Goal: Task Accomplishment & Management: Manage account settings

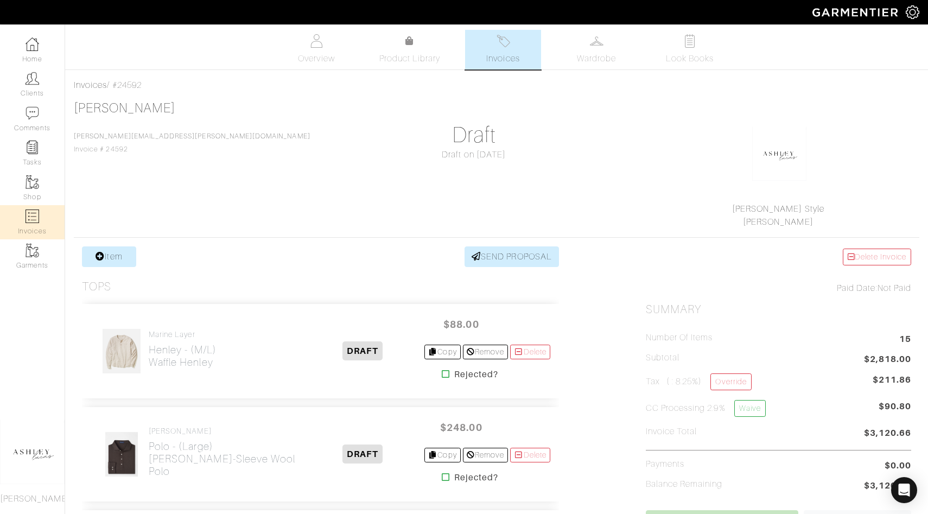
click at [37, 219] on img at bounding box center [33, 216] width 14 height 14
select select
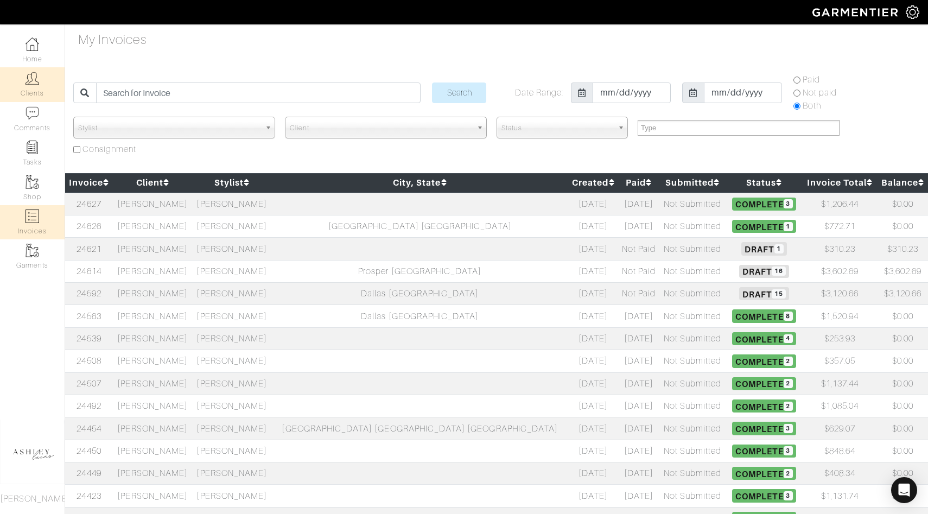
click at [40, 94] on link "Clients" at bounding box center [32, 84] width 65 height 34
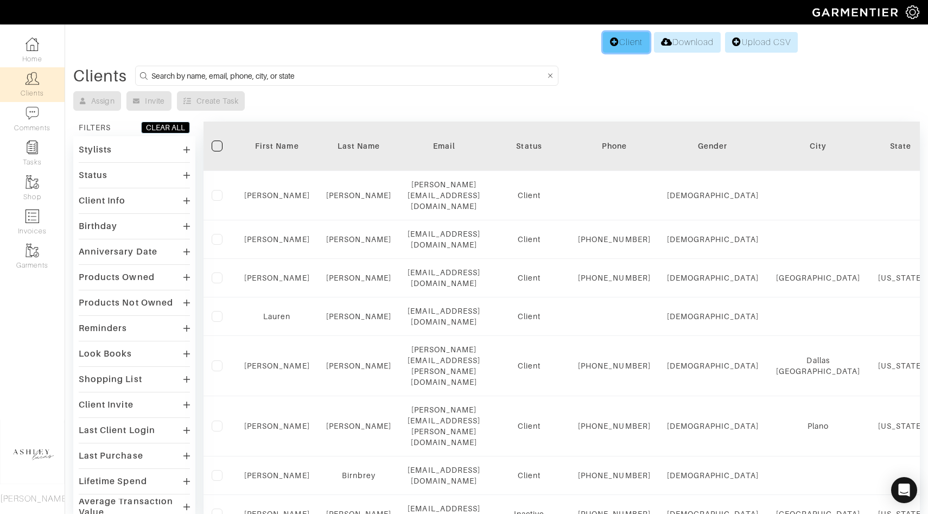
click at [611, 48] on link "Client" at bounding box center [626, 42] width 47 height 21
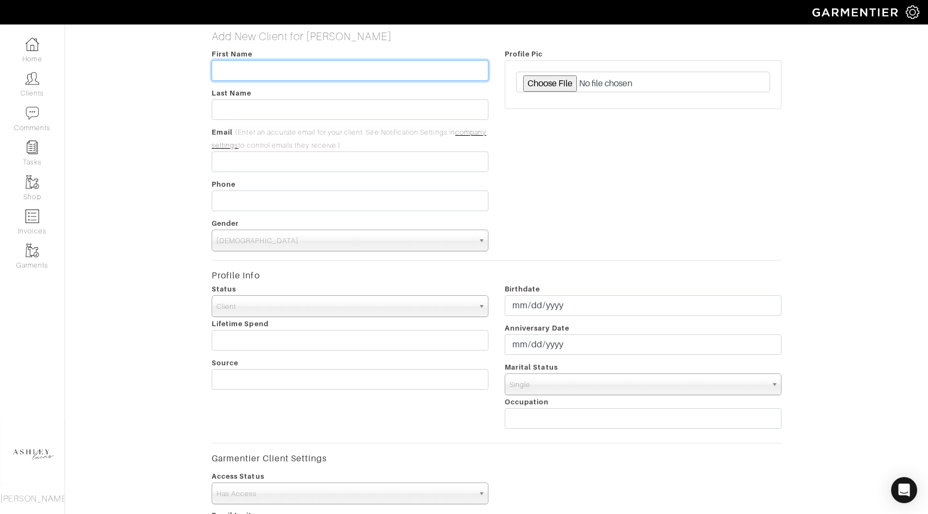
click at [309, 71] on input "text" at bounding box center [350, 70] width 277 height 21
type input "Jamie"
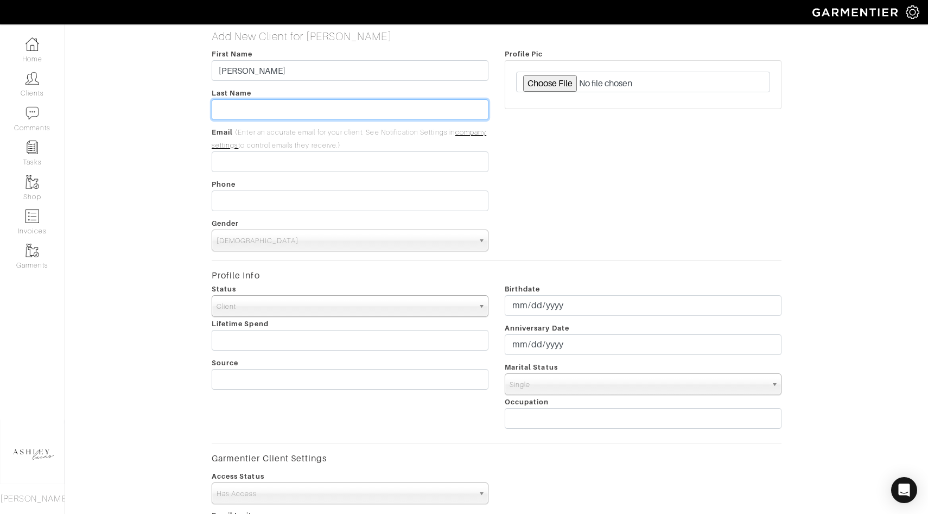
click at [286, 111] on input "text" at bounding box center [350, 109] width 277 height 21
type input "Wagner"
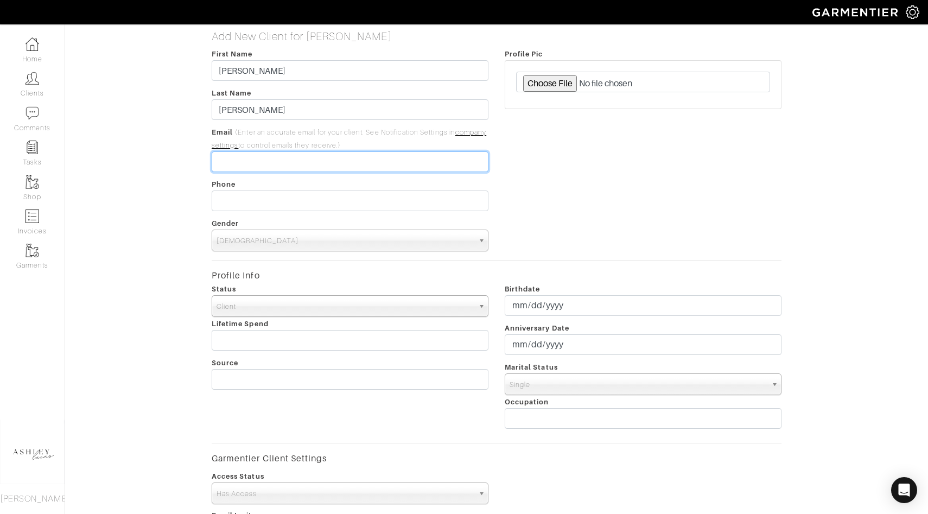
click at [241, 167] on input "email" at bounding box center [350, 161] width 277 height 21
paste input "[PERSON_NAME][EMAIL_ADDRESS][DOMAIN_NAME]"
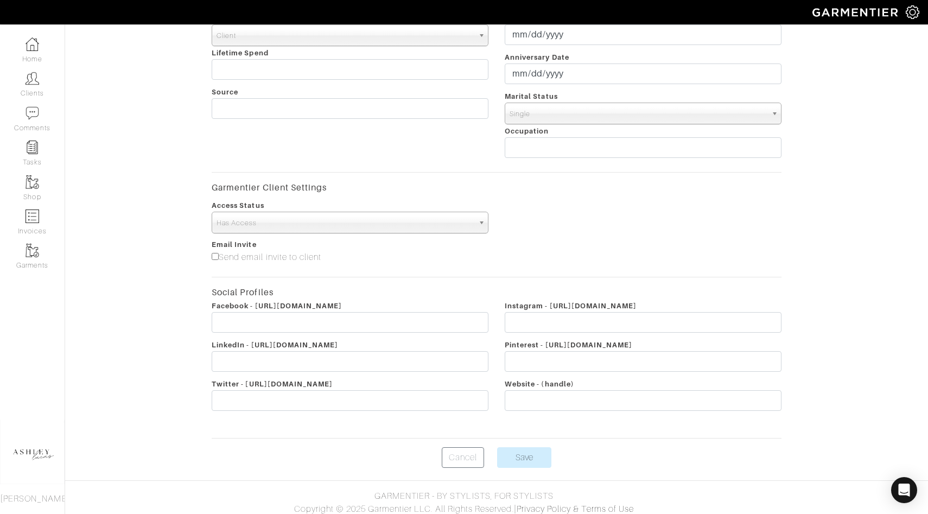
scroll to position [277, 0]
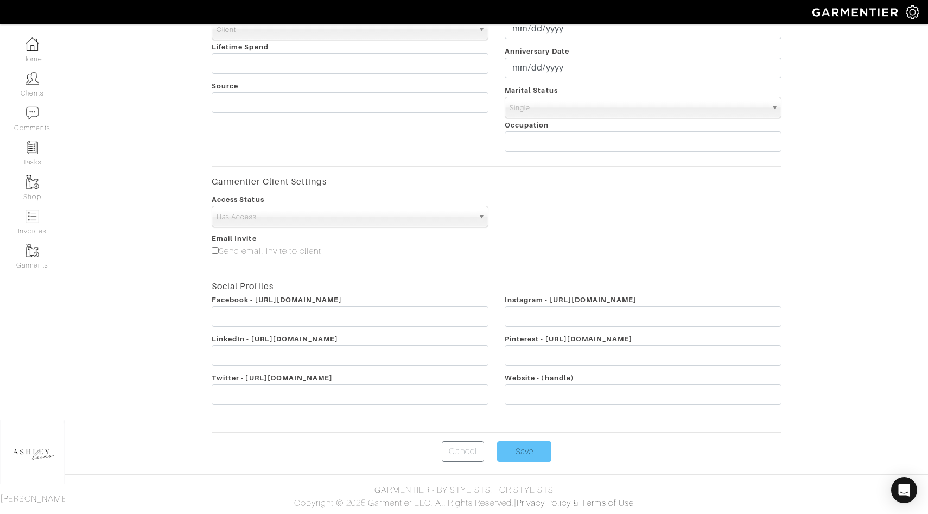
type input "Jamie@amithassetmgmt.com"
click at [530, 454] on input "Save" at bounding box center [524, 451] width 54 height 21
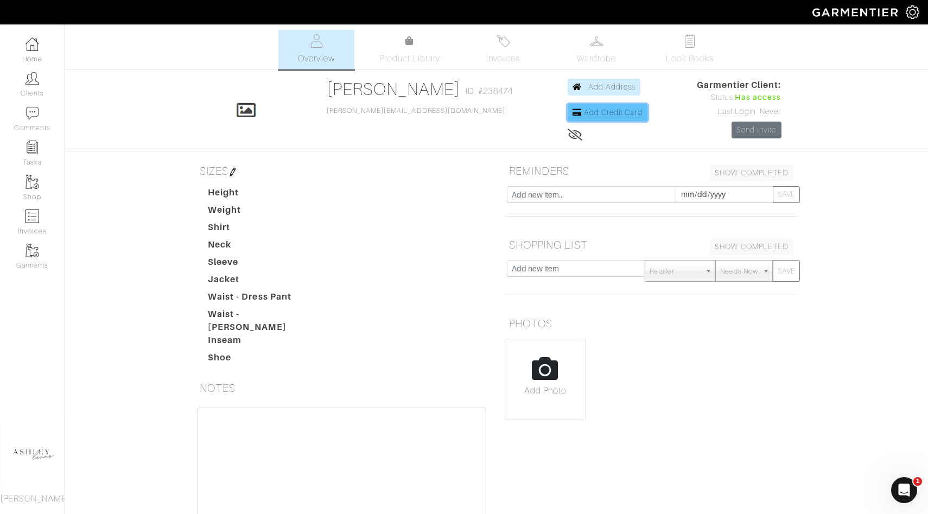
click at [603, 113] on span "Add Credit Card" at bounding box center [613, 112] width 59 height 9
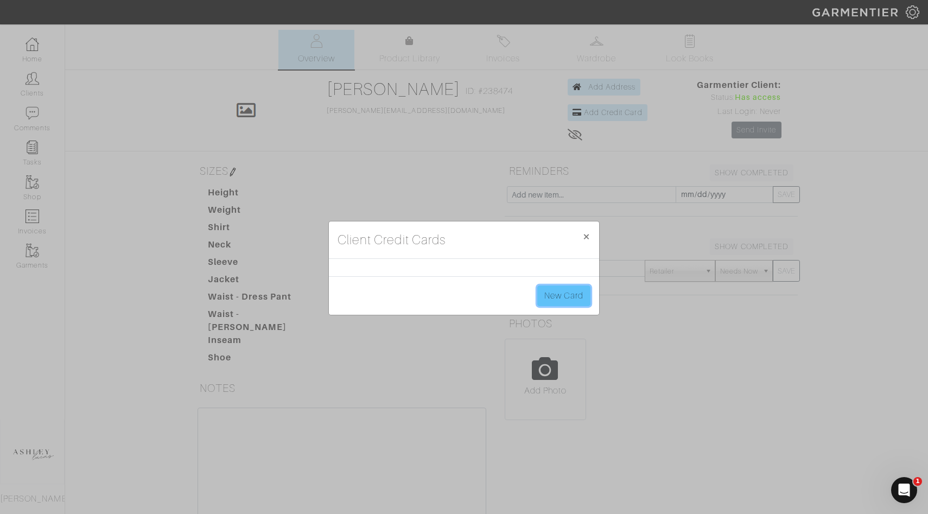
click at [577, 292] on link "New Card" at bounding box center [563, 295] width 53 height 21
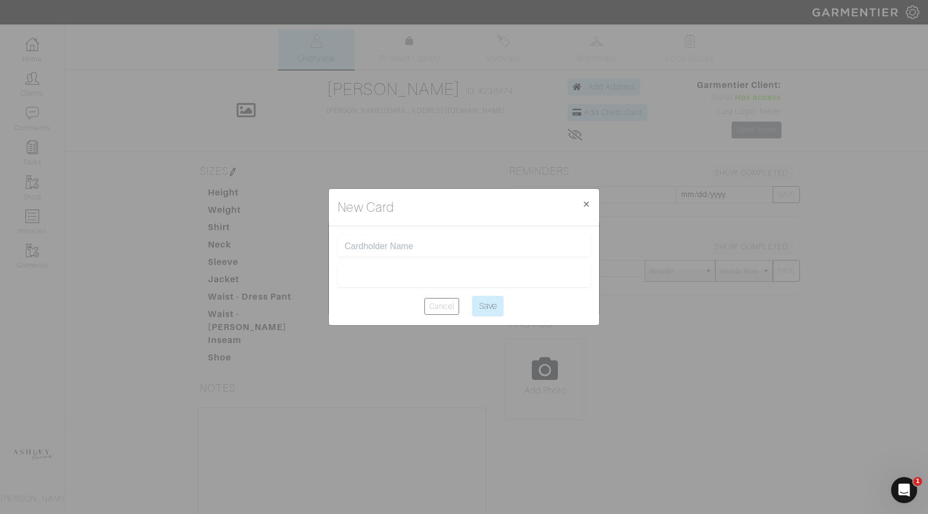
click at [385, 244] on input "text" at bounding box center [464, 246] width 239 height 10
click at [385, 243] on input "text" at bounding box center [464, 246] width 239 height 10
type input "ashley holland"
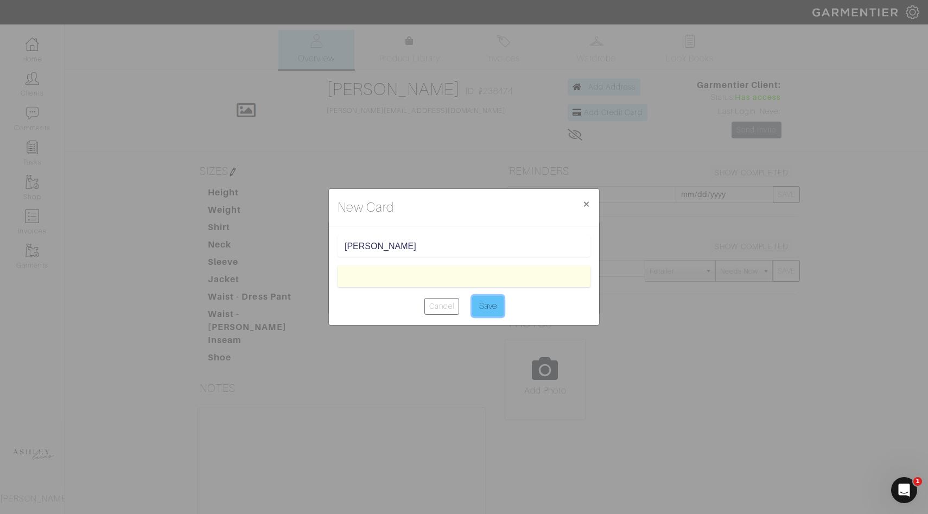
click at [487, 300] on input "Save" at bounding box center [487, 306] width 31 height 21
type input "Saving..."
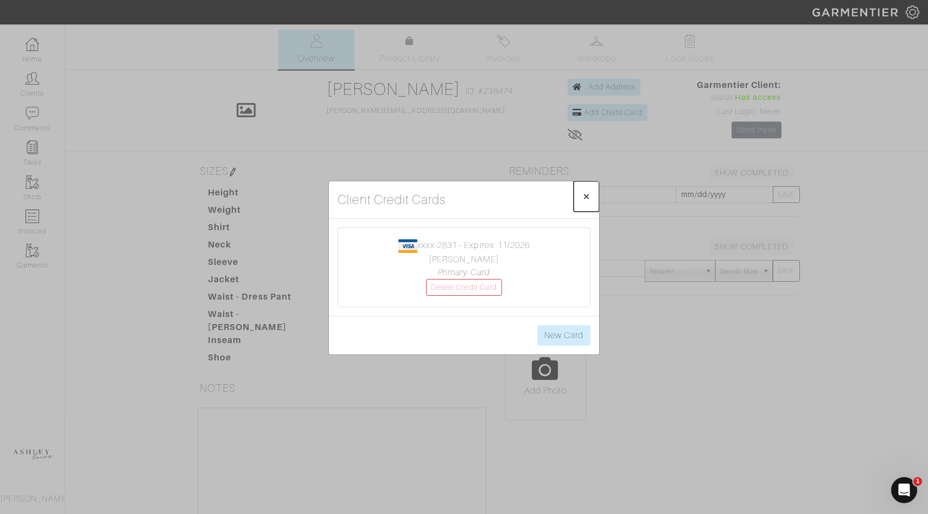
click at [587, 194] on span "×" at bounding box center [586, 196] width 8 height 15
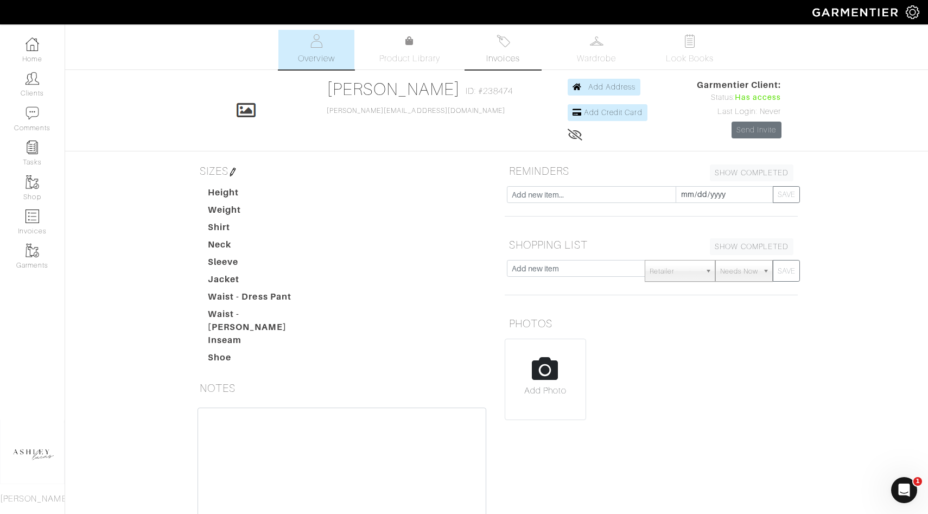
click at [530, 53] on link "Invoices" at bounding box center [503, 50] width 76 height 40
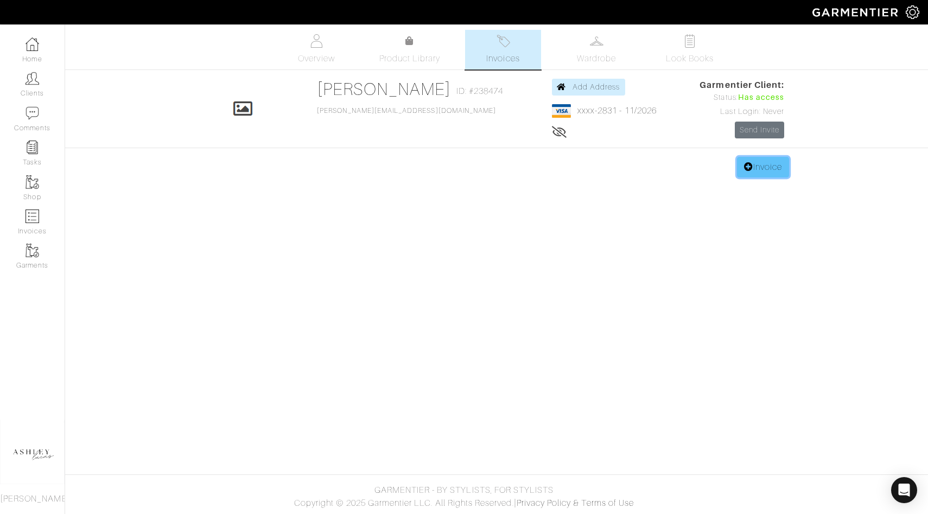
click at [761, 164] on link "Invoice" at bounding box center [763, 167] width 52 height 21
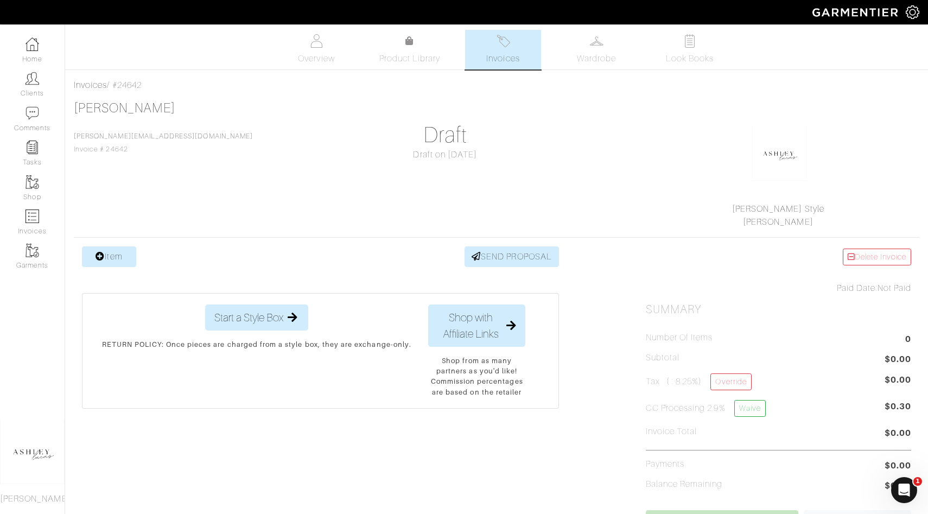
drag, startPoint x: 156, startPoint y: 90, endPoint x: 119, endPoint y: 89, distance: 36.9
click at [119, 89] on div "Invoices / #24642" at bounding box center [496, 85] width 845 height 13
copy div "24642"
click at [40, 192] on link "Shop" at bounding box center [32, 188] width 65 height 34
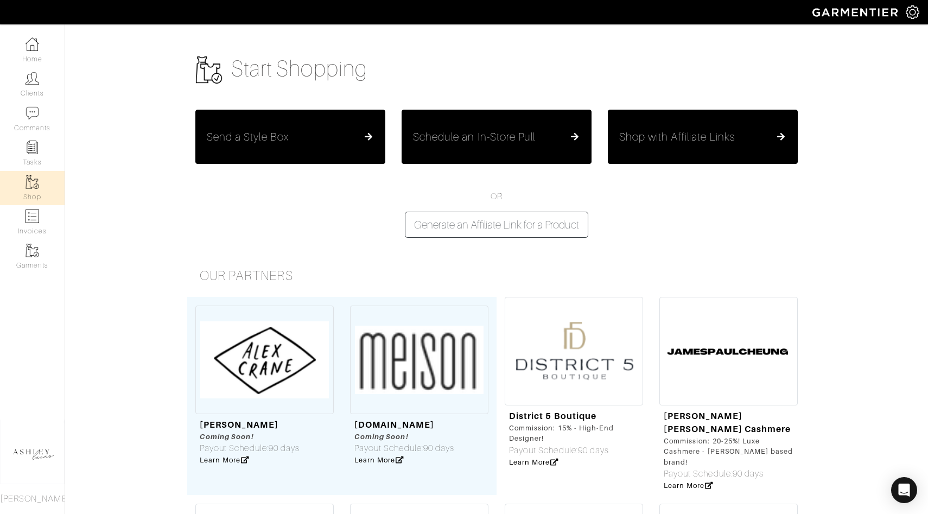
click at [472, 143] on h5 "Schedule an In-Store Pull" at bounding box center [474, 136] width 122 height 13
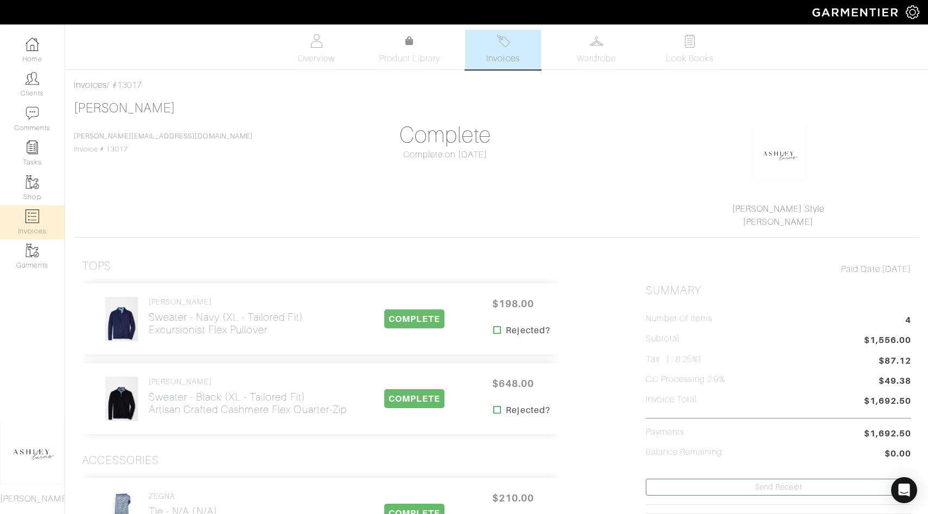
click at [24, 207] on link "Invoices" at bounding box center [32, 222] width 65 height 34
select select
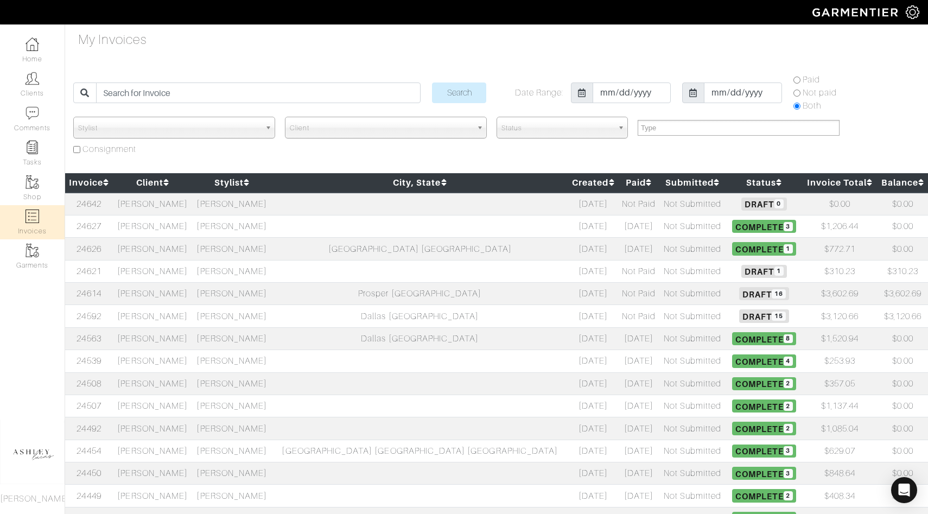
click at [772, 316] on span "15" at bounding box center [779, 315] width 14 height 9
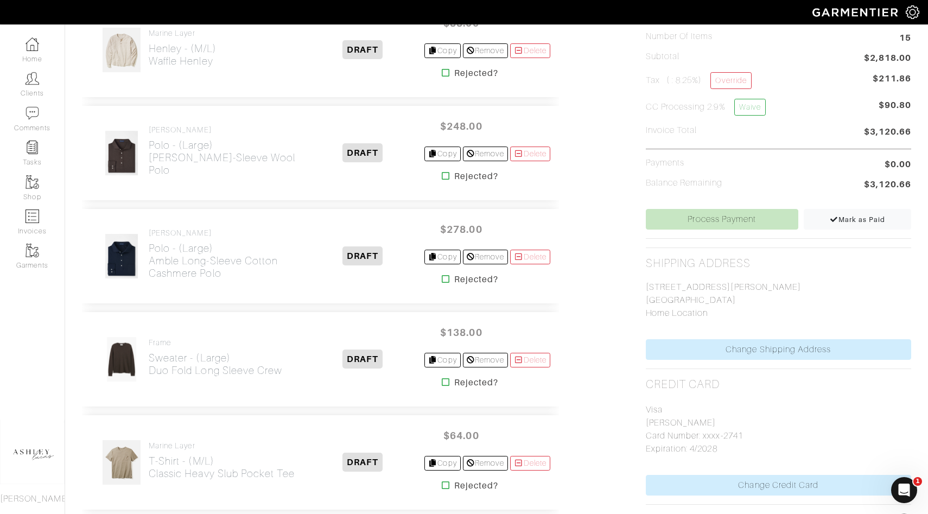
scroll to position [363, 0]
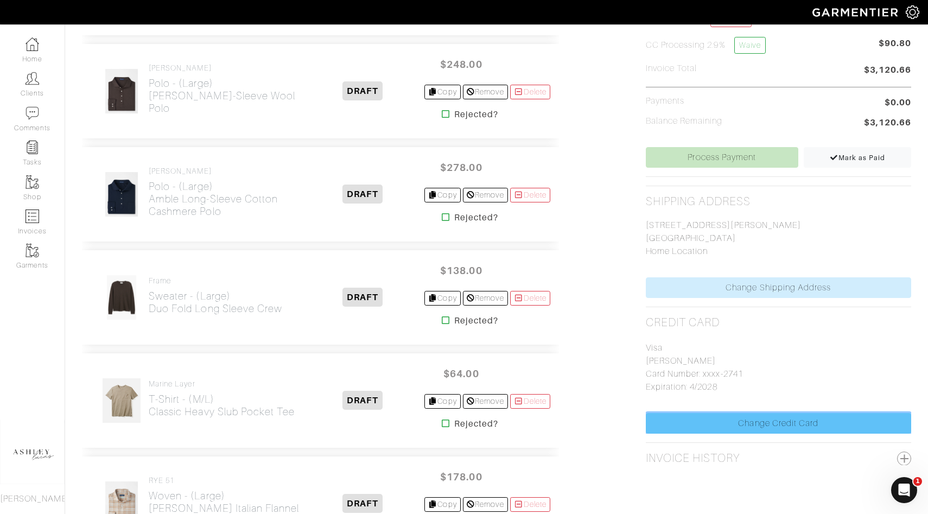
click at [704, 416] on link "Change Credit Card" at bounding box center [778, 423] width 265 height 21
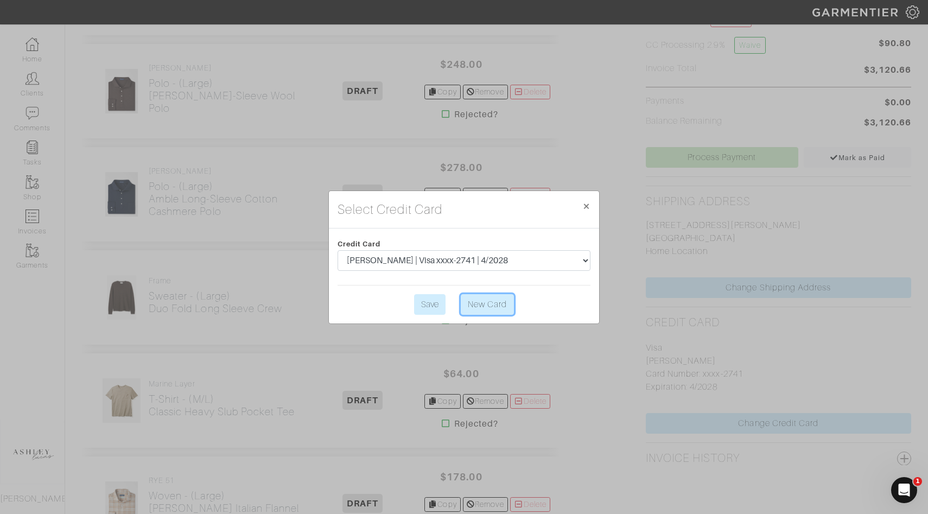
click at [486, 309] on link "New Card" at bounding box center [487, 304] width 53 height 21
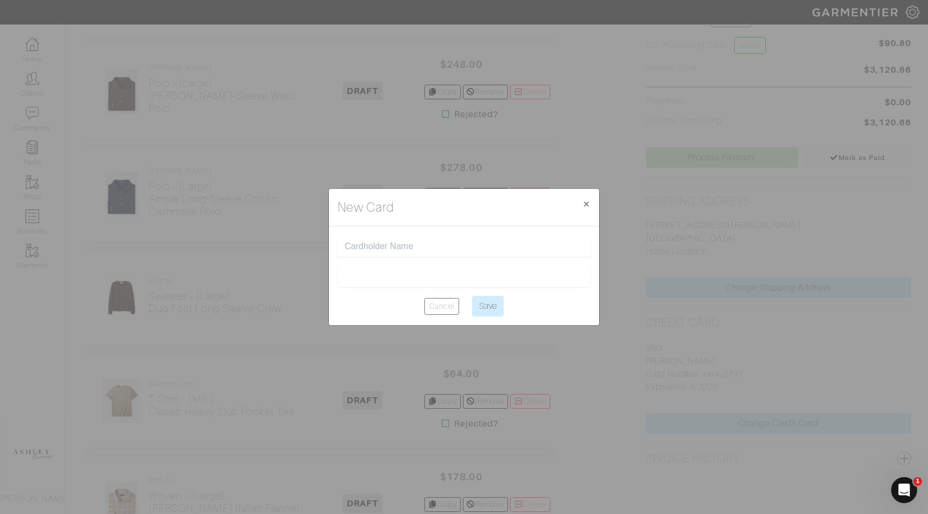
click at [396, 241] on input "text" at bounding box center [464, 246] width 239 height 10
type input "[PERSON_NAME]"
click at [474, 311] on input "Save" at bounding box center [487, 306] width 31 height 21
type input "Saving..."
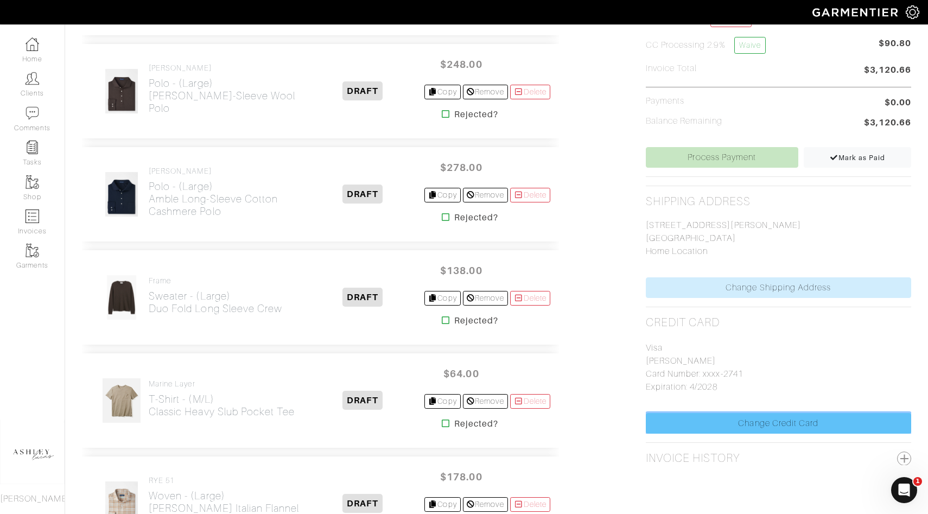
click at [701, 426] on link "Change Credit Card" at bounding box center [778, 423] width 265 height 21
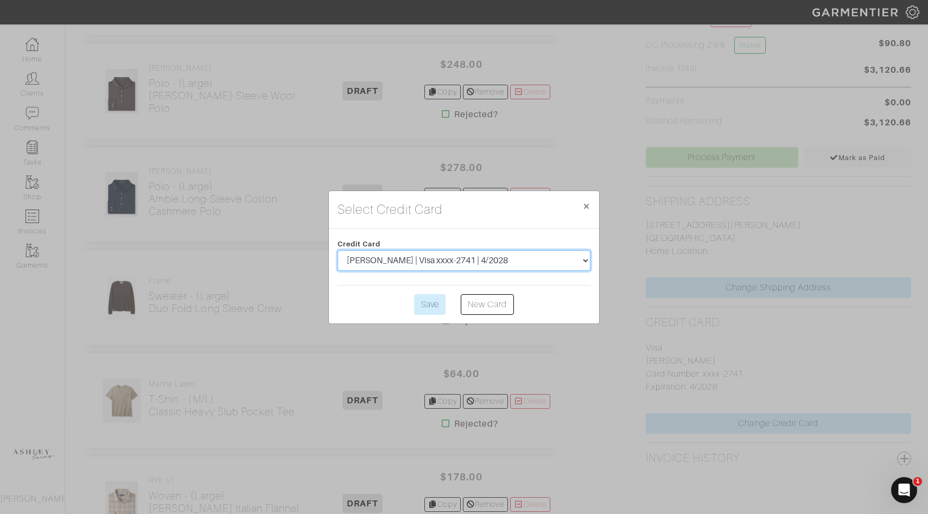
click at [506, 260] on select "Brad Johnson | MasterCard xxxx-0867 | 4/2025 Brad Johnson | Visa xxxx-9518 | 3/…" at bounding box center [463, 260] width 253 height 21
click at [427, 302] on input "Save" at bounding box center [429, 304] width 31 height 21
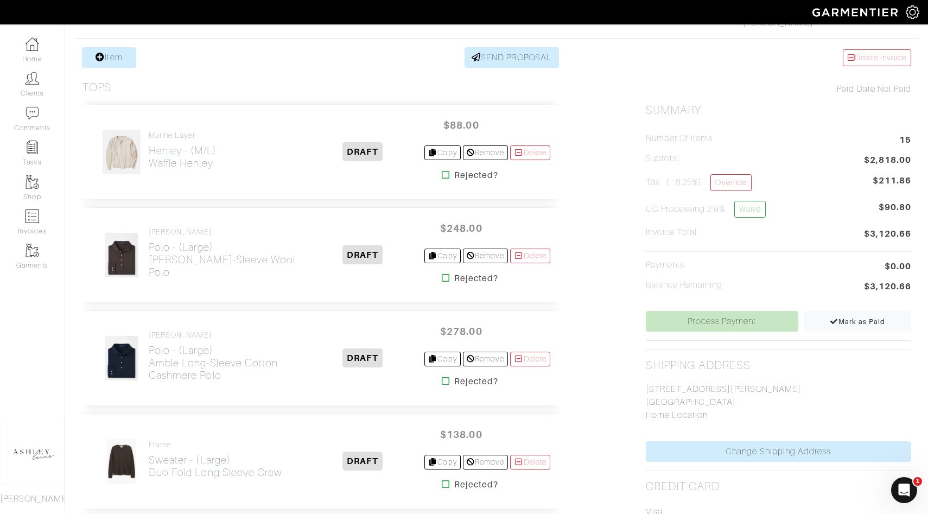
scroll to position [245, 0]
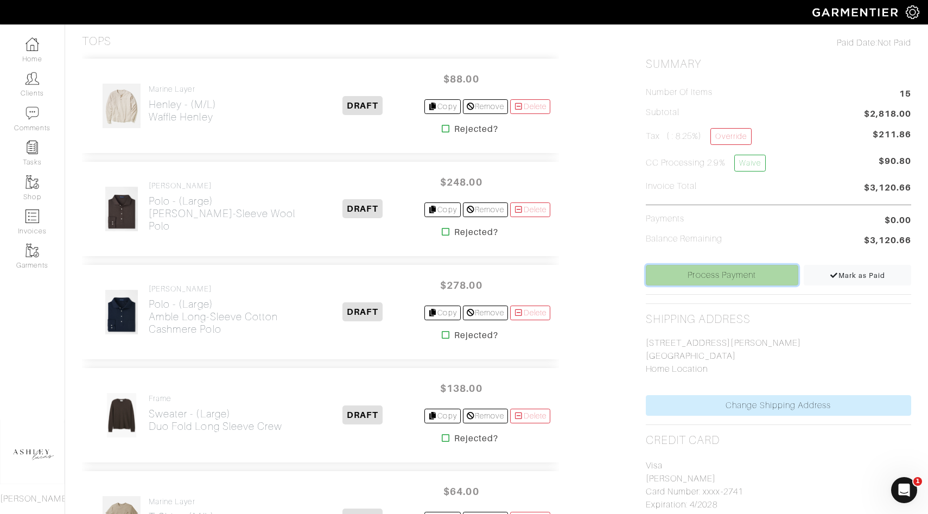
click at [744, 269] on link "Process Payment" at bounding box center [722, 275] width 152 height 21
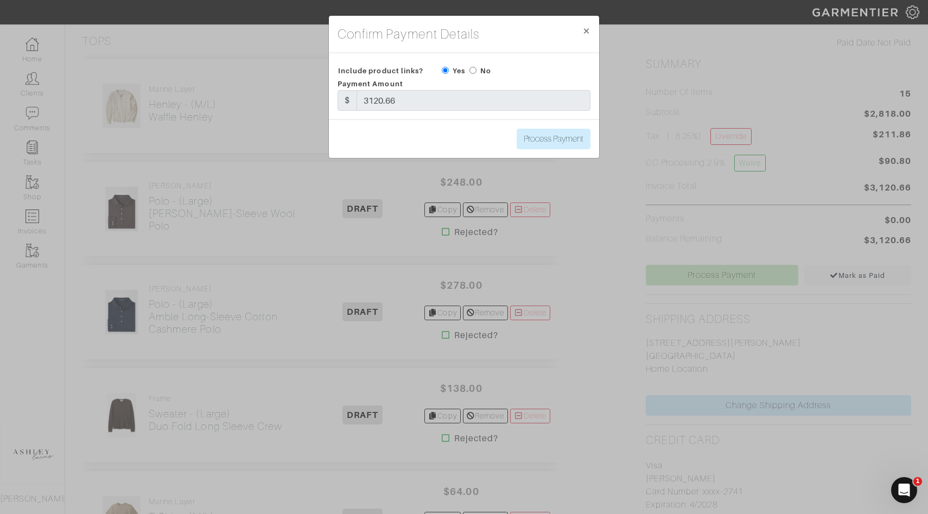
click at [475, 72] on input "radio" at bounding box center [472, 70] width 7 height 7
radio input "true"
click at [533, 142] on input "Process Payment" at bounding box center [554, 139] width 74 height 21
type input "Process Payment"
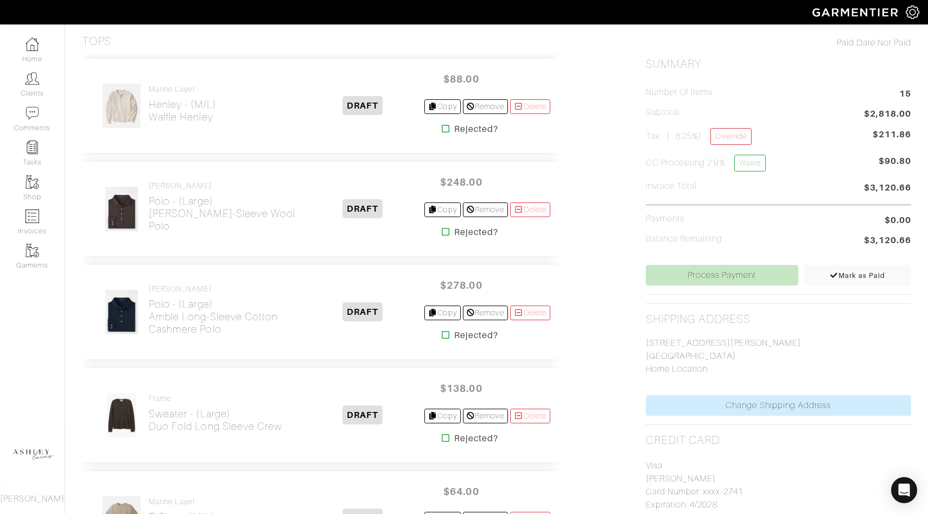
scroll to position [0, 0]
